Goal: Task Accomplishment & Management: Use online tool/utility

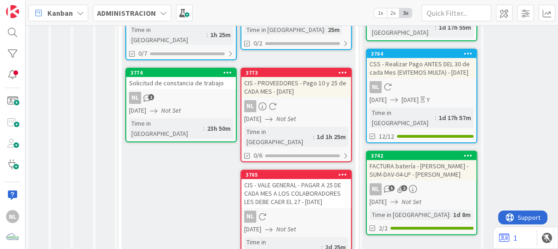
scroll to position [172, 0]
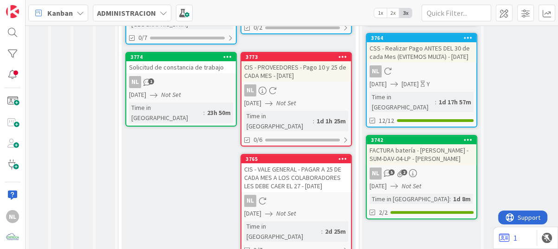
click at [301, 170] on div "CIS - VALE GENERAL - PAGAR A 25 DE CADA MES A LOS COLABORADORES LES DEBE CAER E…" at bounding box center [296, 177] width 110 height 29
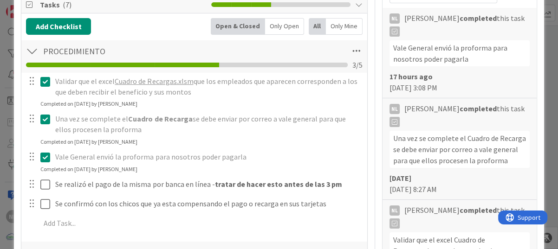
scroll to position [232, 0]
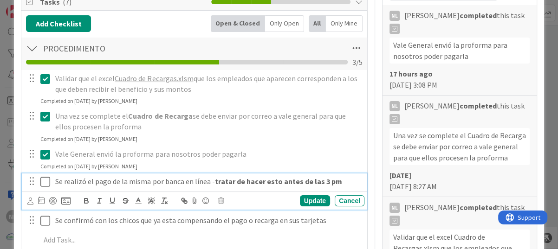
click at [45, 182] on icon at bounding box center [45, 181] width 10 height 11
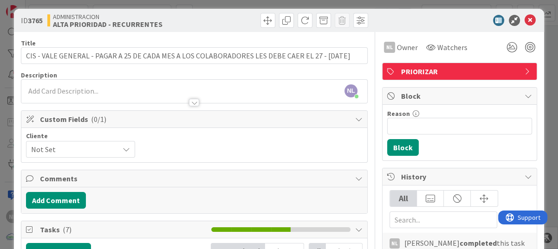
scroll to position [0, 0]
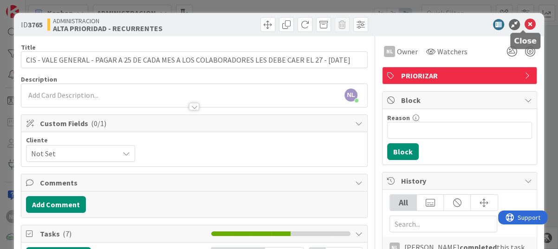
click at [525, 21] on icon at bounding box center [530, 24] width 11 height 11
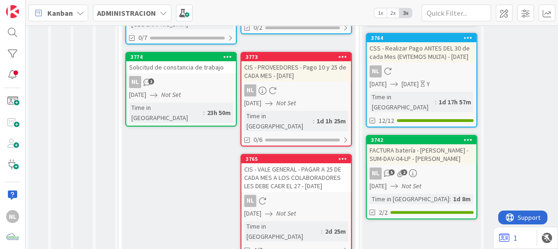
click at [296, 99] on icon "Not Set" at bounding box center [286, 103] width 20 height 8
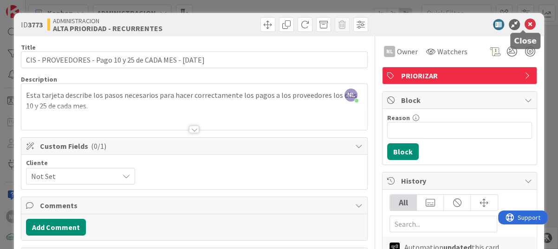
click at [525, 22] on icon at bounding box center [530, 24] width 11 height 11
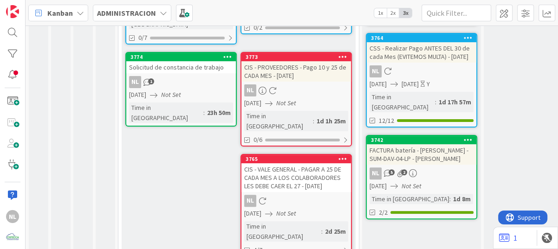
scroll to position [126, 0]
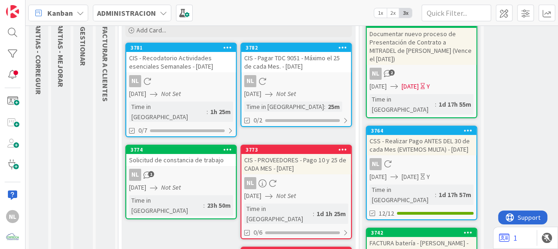
click at [316, 78] on div "NL" at bounding box center [296, 81] width 110 height 12
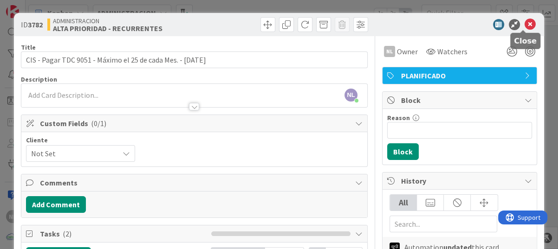
click at [525, 20] on icon at bounding box center [530, 24] width 11 height 11
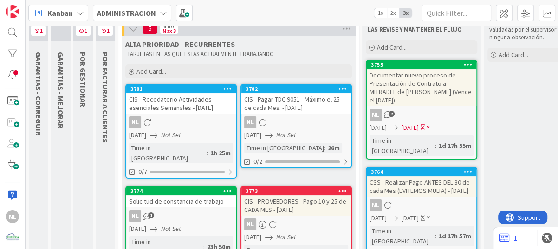
scroll to position [33, 0]
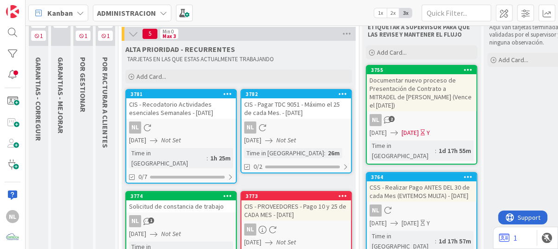
click at [162, 133] on div "NL" at bounding box center [181, 128] width 110 height 12
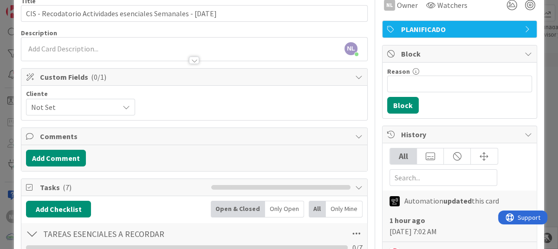
scroll to position [186, 0]
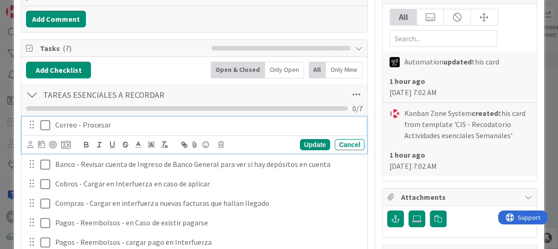
click at [47, 124] on icon at bounding box center [45, 125] width 10 height 11
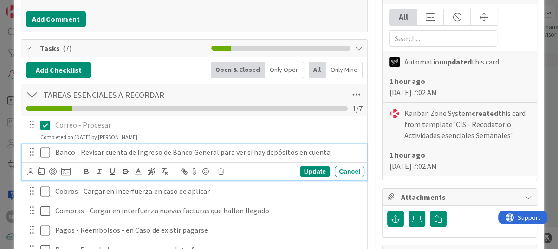
click at [43, 149] on icon at bounding box center [45, 152] width 10 height 11
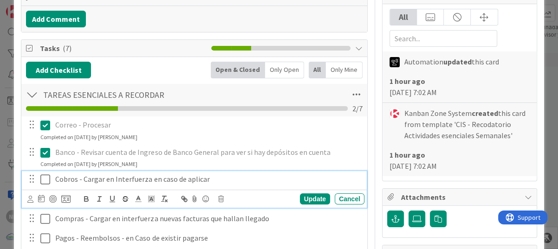
click at [44, 177] on icon at bounding box center [45, 179] width 10 height 11
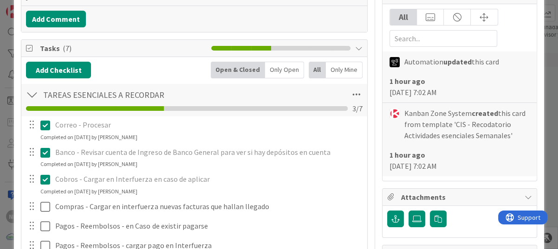
click at [46, 151] on icon at bounding box center [45, 152] width 10 height 11
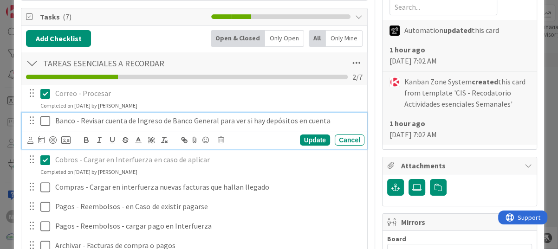
scroll to position [232, 0]
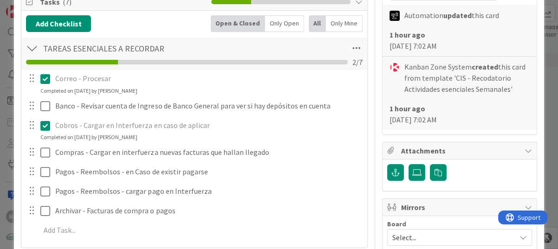
click at [46, 145] on div "Correo - Procesar Update Cancel Completed on [DATE] by [PERSON_NAME] Banco - Re…" at bounding box center [194, 156] width 337 height 172
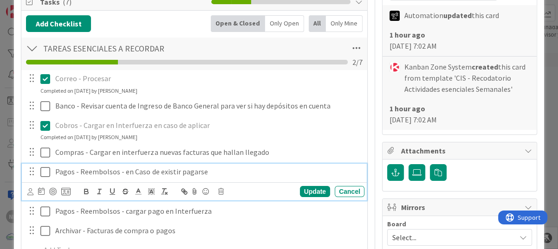
click at [44, 170] on icon at bounding box center [45, 172] width 10 height 11
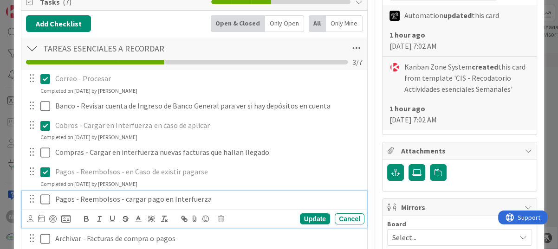
click at [45, 199] on icon at bounding box center [45, 199] width 10 height 11
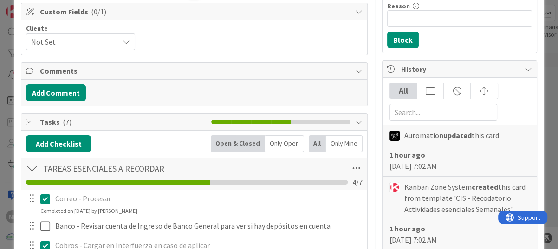
scroll to position [0, 0]
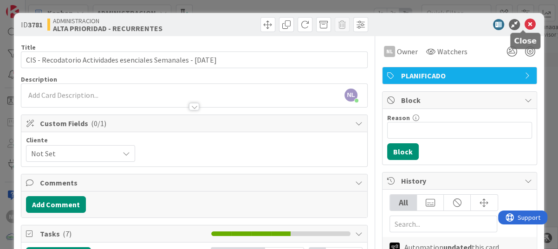
click at [525, 23] on icon at bounding box center [530, 24] width 11 height 11
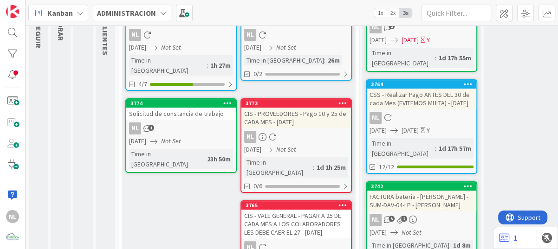
click at [188, 123] on div "NL 1" at bounding box center [181, 129] width 110 height 12
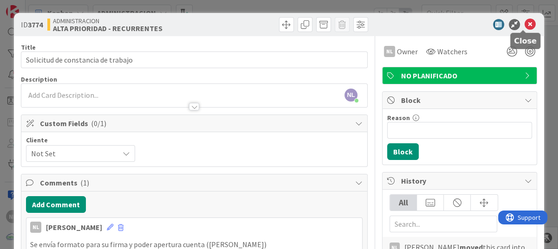
click at [525, 23] on icon at bounding box center [530, 24] width 11 height 11
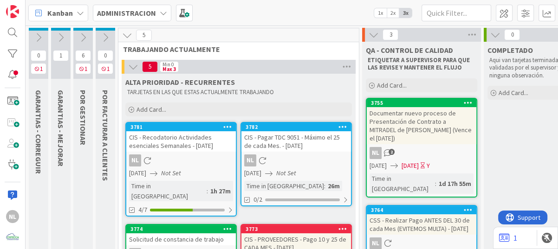
click at [83, 38] on icon at bounding box center [83, 37] width 10 height 10
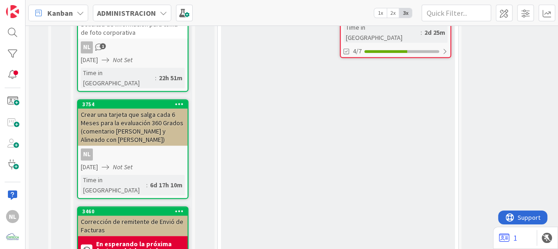
scroll to position [279, 0]
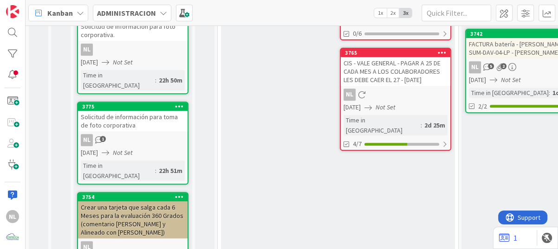
click at [158, 134] on div "NL 1" at bounding box center [133, 140] width 110 height 12
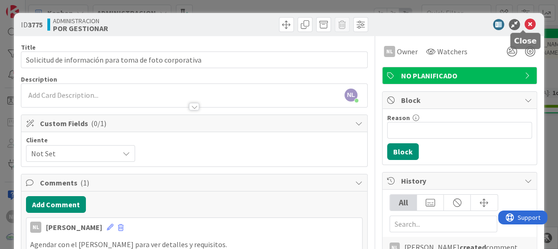
click at [526, 20] on icon at bounding box center [530, 24] width 11 height 11
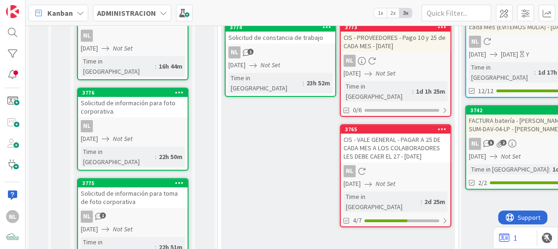
scroll to position [186, 0]
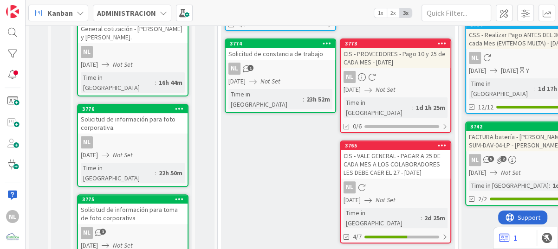
click at [127, 113] on div "Solicitud de información para foto corporativa." at bounding box center [133, 123] width 110 height 20
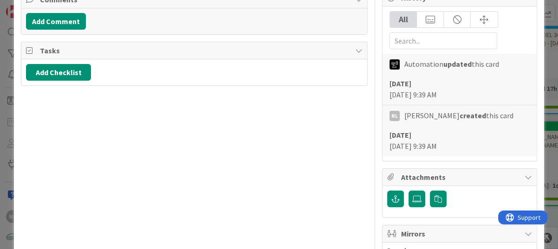
scroll to position [232, 0]
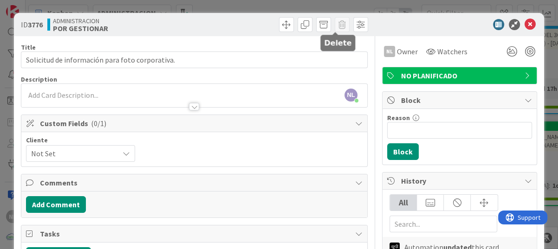
click at [335, 26] on span at bounding box center [342, 24] width 15 height 15
click at [331, 45] on div "Title 48 / 128" at bounding box center [194, 47] width 347 height 8
click at [335, 29] on span at bounding box center [342, 24] width 15 height 15
click at [335, 24] on span at bounding box center [342, 24] width 15 height 15
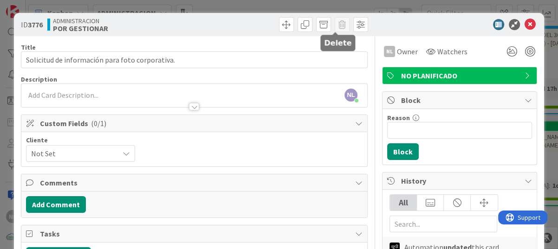
drag, startPoint x: 337, startPoint y: 28, endPoint x: 335, endPoint y: 24, distance: 4.8
click at [335, 24] on span at bounding box center [342, 24] width 15 height 15
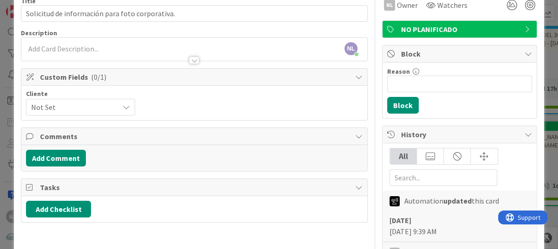
scroll to position [0, 0]
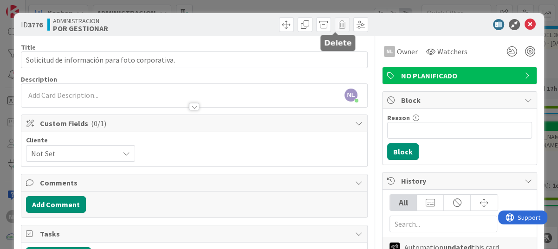
click at [335, 29] on span at bounding box center [342, 24] width 15 height 15
click at [525, 21] on icon at bounding box center [530, 24] width 11 height 11
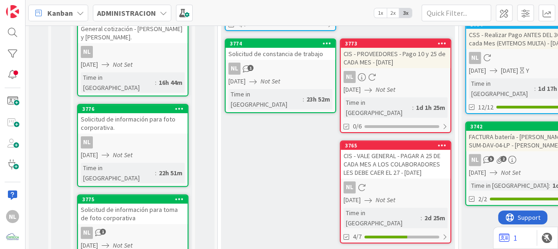
click at [178, 105] on icon at bounding box center [179, 108] width 9 height 6
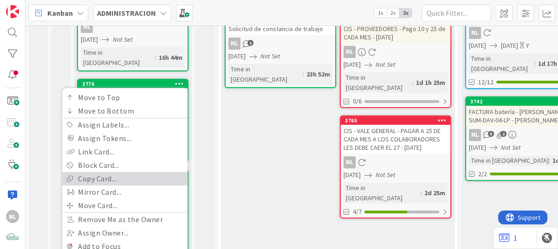
scroll to position [232, 0]
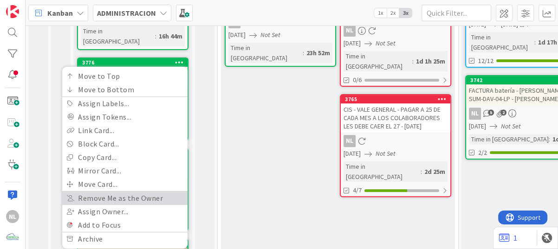
click at [102, 192] on link "Remove Me as the Owner" at bounding box center [124, 198] width 125 height 13
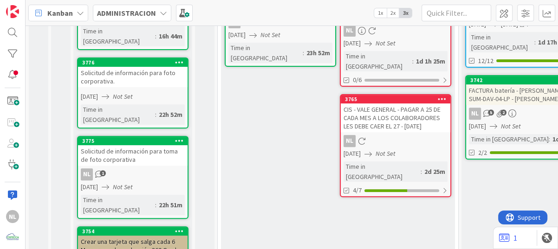
click at [176, 59] on icon at bounding box center [179, 62] width 9 height 6
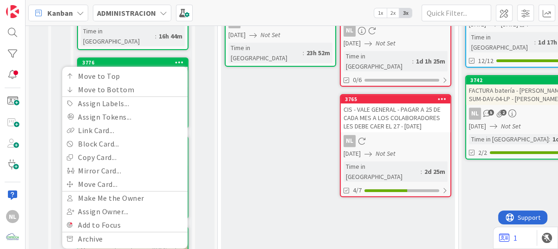
click at [254, 122] on div "ALTA PRIORIDAD - RECURRENTES TARJETAS EN LAS QUE ESTAS ACTUALMENTE TRABAJANDO A…" at bounding box center [338, 210] width 234 height 736
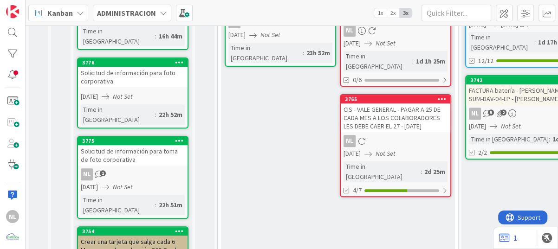
click at [142, 67] on div "Solicitud de información para foto corporativa." at bounding box center [133, 77] width 110 height 20
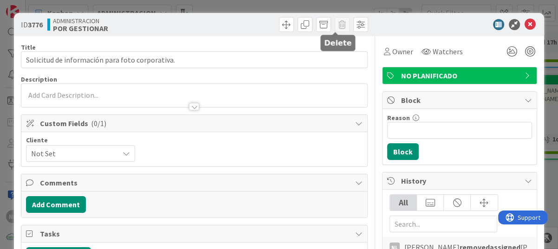
click at [335, 25] on span at bounding box center [342, 24] width 15 height 15
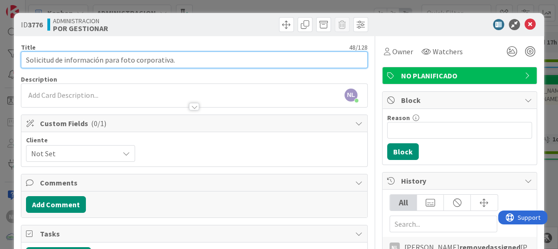
drag, startPoint x: 180, startPoint y: 58, endPoint x: -2, endPoint y: 53, distance: 181.6
click at [0, 53] on html "NL Kanban ADMINISTRACION 1x 2x 3x 0 1 GARANTIAS - CORREGUIR Aquí van tarjetas q…" at bounding box center [279, 124] width 558 height 249
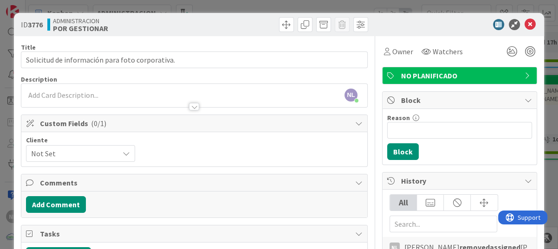
click at [208, 156] on div "Cliente Not Set" at bounding box center [194, 149] width 337 height 25
click at [525, 22] on icon at bounding box center [530, 24] width 11 height 11
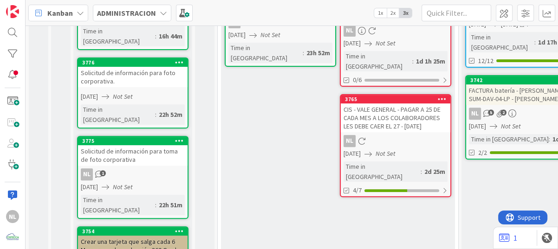
drag, startPoint x: 177, startPoint y: 43, endPoint x: 162, endPoint y: 50, distance: 16.4
click at [162, 67] on div "Solicitud de información para foto corporativa." at bounding box center [133, 77] width 110 height 20
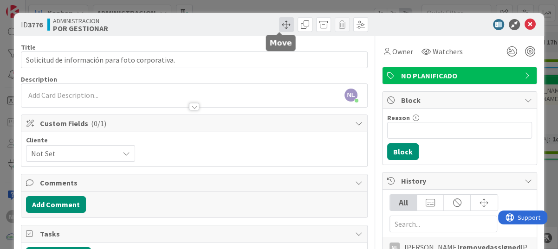
click at [279, 26] on span at bounding box center [286, 24] width 15 height 15
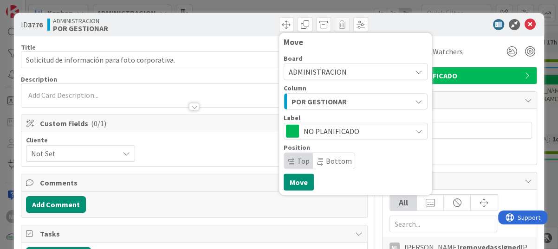
click at [390, 21] on div at bounding box center [455, 24] width 164 height 11
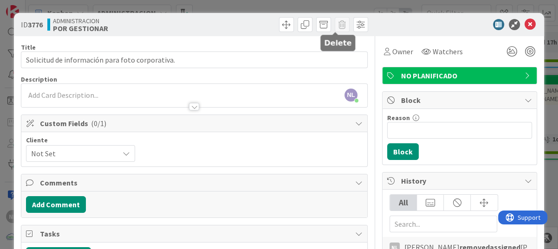
click at [338, 24] on span at bounding box center [342, 24] width 15 height 15
click at [525, 22] on icon at bounding box center [530, 24] width 11 height 11
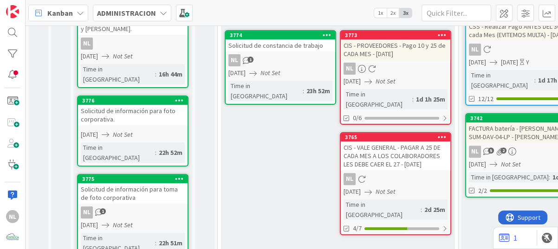
scroll to position [232, 0]
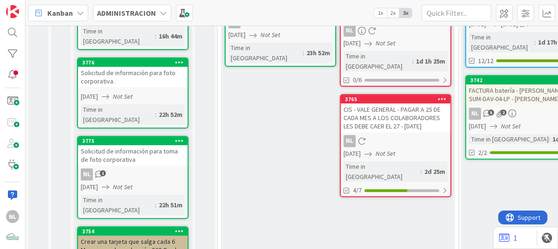
click at [181, 59] on icon at bounding box center [179, 62] width 9 height 6
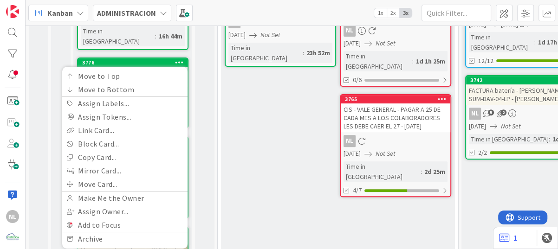
click at [252, 131] on div "ALTA PRIORIDAD - RECURRENTES TARJETAS EN LAS QUE ESTAS ACTUALMENTE TRABAJANDO A…" at bounding box center [338, 210] width 234 height 736
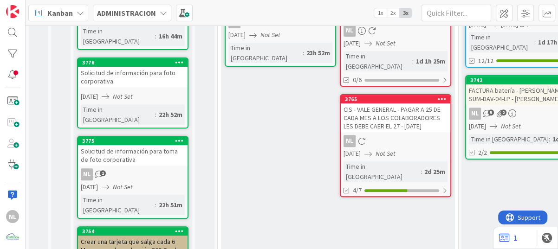
click at [143, 67] on div "Solicitud de información para foto corporativa." at bounding box center [133, 77] width 110 height 20
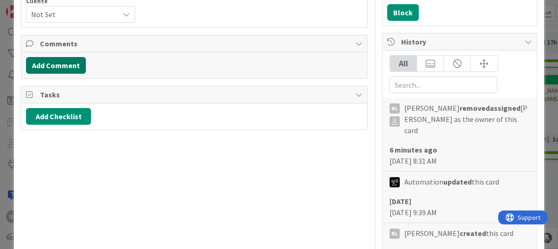
click at [57, 63] on button "Add Comment" at bounding box center [56, 65] width 60 height 17
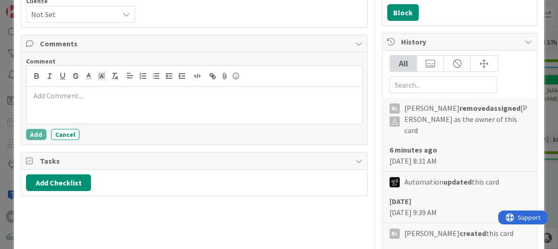
click at [41, 95] on p at bounding box center [194, 96] width 328 height 11
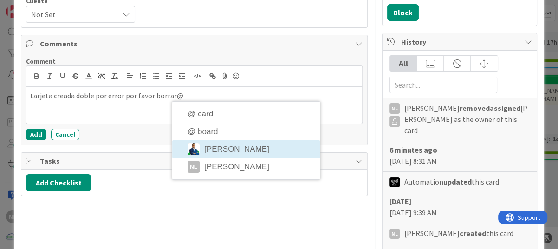
click at [256, 151] on li "[PERSON_NAME]" at bounding box center [246, 150] width 148 height 18
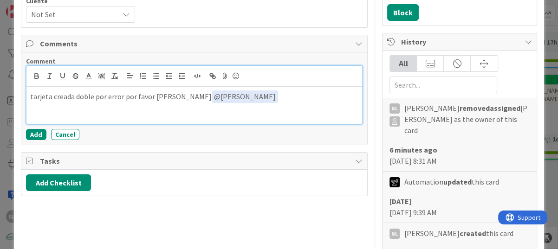
click at [29, 95] on div "tarjeta creada doble por error por favor borrar ﻿ @ [PERSON_NAME] ﻿" at bounding box center [194, 105] width 336 height 37
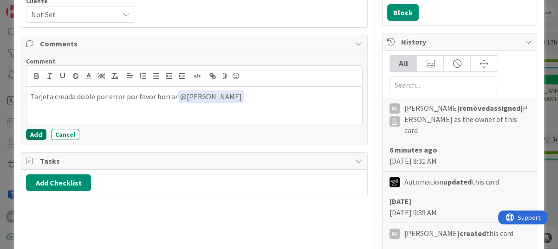
click at [35, 136] on button "Add" at bounding box center [36, 134] width 20 height 11
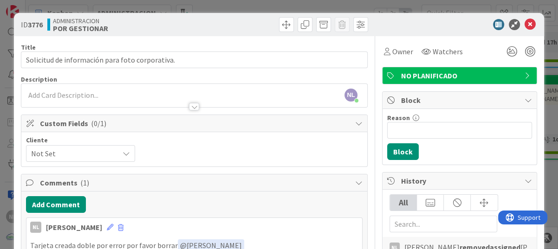
click at [517, 22] on div at bounding box center [455, 24] width 164 height 11
click at [525, 20] on icon at bounding box center [530, 24] width 11 height 11
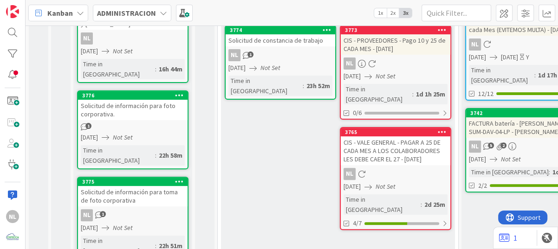
scroll to position [186, 0]
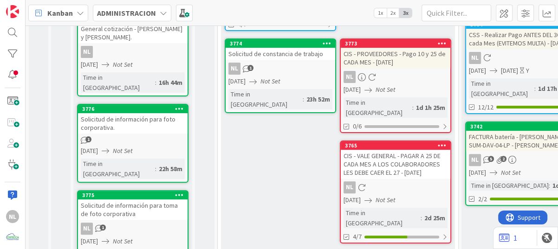
click at [137, 136] on div "1" at bounding box center [133, 140] width 110 height 8
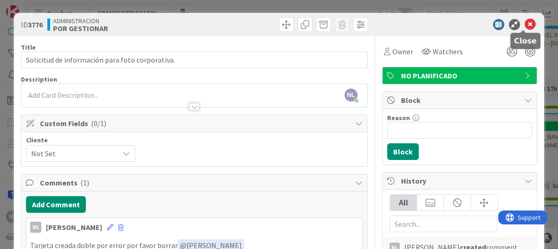
click at [526, 21] on icon at bounding box center [530, 24] width 11 height 11
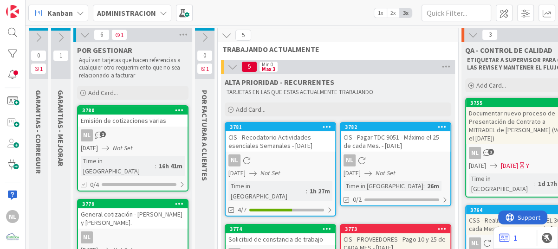
click at [58, 40] on icon at bounding box center [61, 37] width 10 height 10
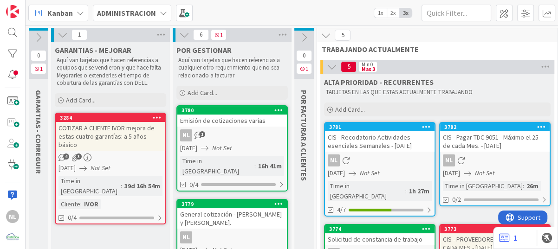
click at [122, 181] on div "39d 16h 54m" at bounding box center [142, 186] width 40 height 10
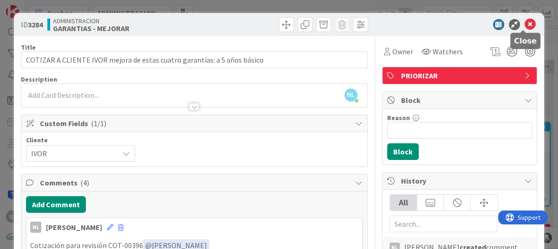
click at [525, 25] on icon at bounding box center [530, 24] width 11 height 11
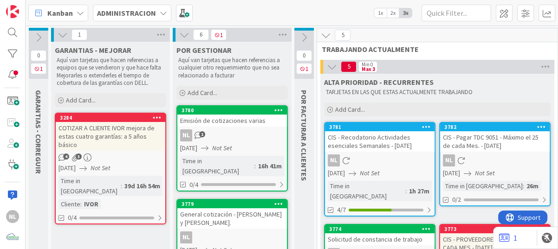
click at [65, 34] on icon at bounding box center [63, 35] width 10 height 10
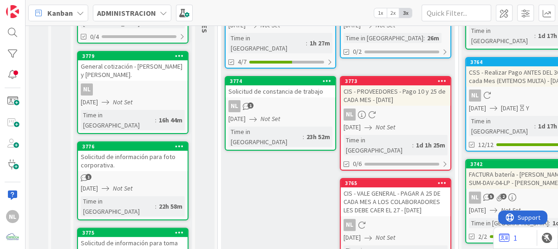
scroll to position [186, 0]
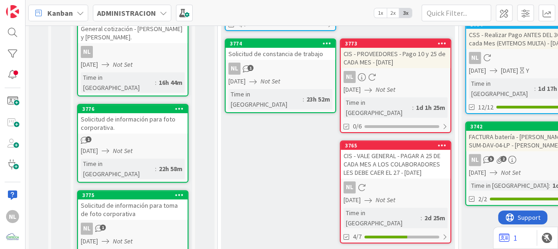
click at [392, 182] on div "NL" at bounding box center [396, 188] width 110 height 12
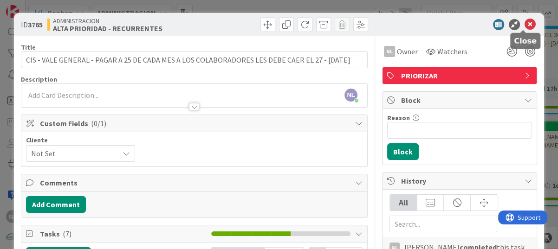
click at [525, 21] on icon at bounding box center [530, 24] width 11 height 11
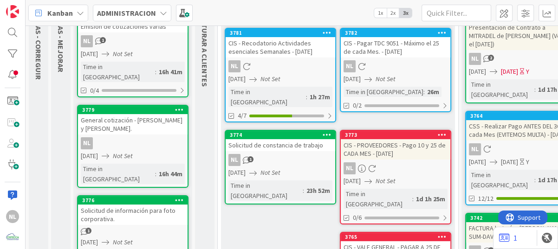
scroll to position [93, 0]
